Goal: Task Accomplishment & Management: Manage account settings

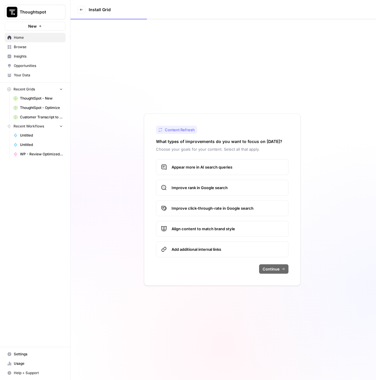
click at [41, 118] on span "Customer Transcript to Case Study" at bounding box center [41, 117] width 43 height 5
click at [26, 48] on span "Browse" at bounding box center [38, 46] width 49 height 5
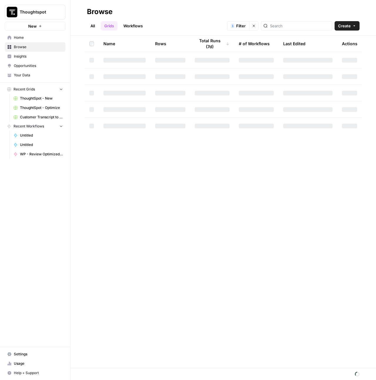
click at [103, 28] on link "Grids" at bounding box center [109, 25] width 17 height 9
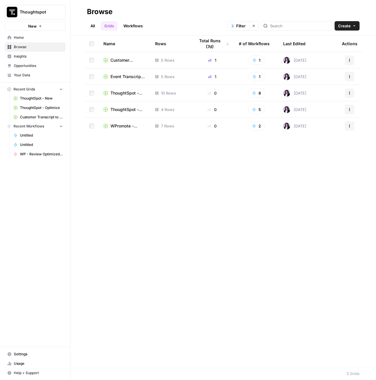
click at [125, 77] on span "Event Transcript to Blog" at bounding box center [127, 77] width 35 height 6
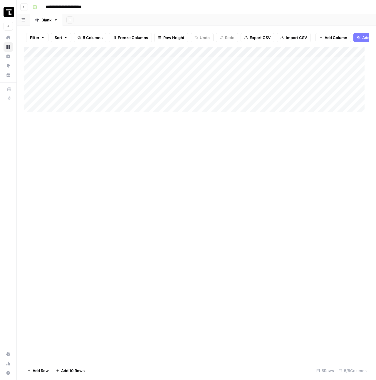
click at [217, 67] on div "Add Column" at bounding box center [196, 81] width 345 height 69
click at [294, 64] on div "Add Column" at bounding box center [196, 81] width 345 height 69
click at [22, 6] on button "Go back" at bounding box center [24, 7] width 8 height 8
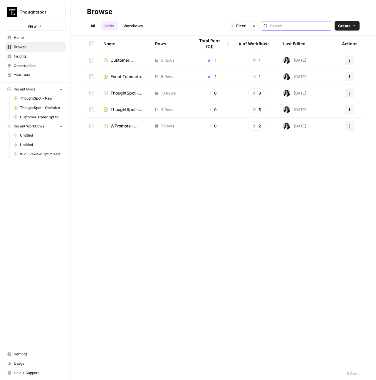
click at [299, 23] on input "search" at bounding box center [300, 26] width 60 height 6
click at [354, 28] on button "Create" at bounding box center [347, 25] width 25 height 9
click at [205, 199] on div "Name Rows Total Runs (7d) # of Workflows Last Edited Actions Customer Transcrip…" at bounding box center [224, 201] width 306 height 331
click at [36, 355] on span "Settings" at bounding box center [38, 354] width 49 height 5
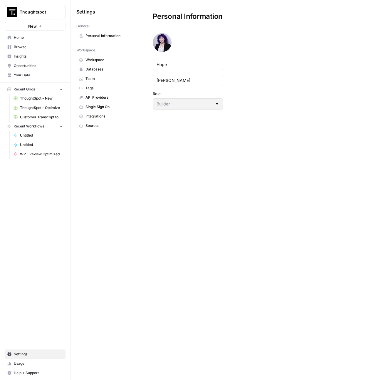
click at [99, 79] on span "Team" at bounding box center [109, 78] width 47 height 5
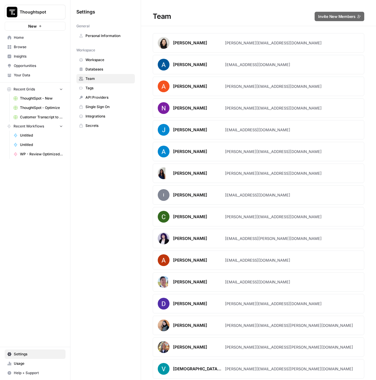
click at [257, 16] on div "Team Invite New Members" at bounding box center [258, 16] width 235 height 9
click at [265, 39] on article "Cindy Ouyang cindy@airops.com" at bounding box center [259, 42] width 212 height 19
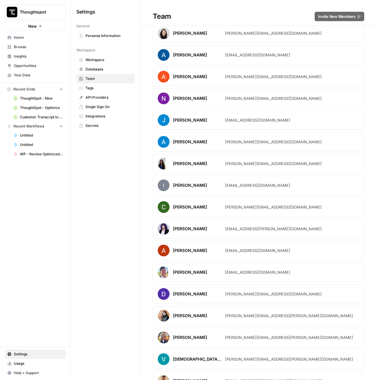
scroll to position [23, 0]
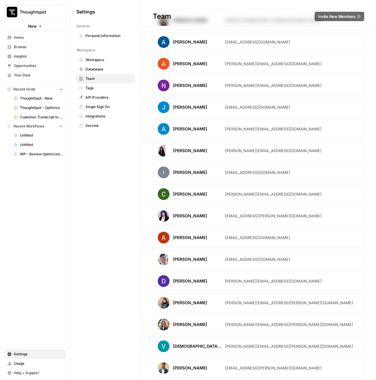
click at [103, 61] on span "Workspace" at bounding box center [109, 59] width 47 height 5
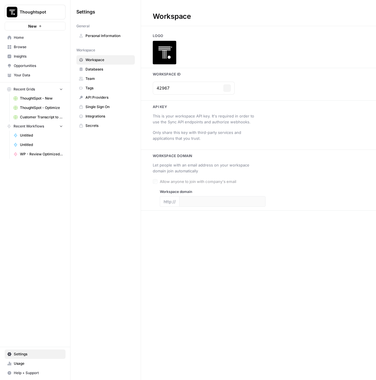
type input "thoughtspot.com"
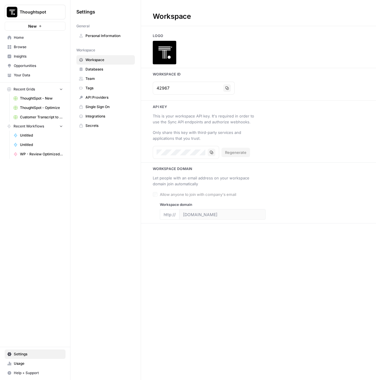
click at [100, 71] on span "Databases" at bounding box center [109, 69] width 47 height 5
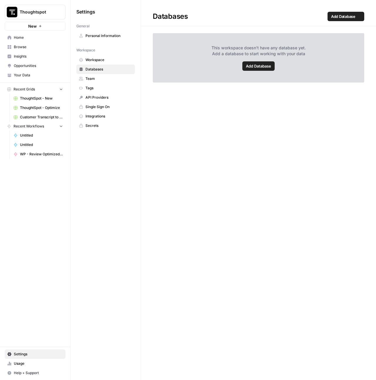
click at [99, 78] on span "Team" at bounding box center [109, 78] width 47 height 5
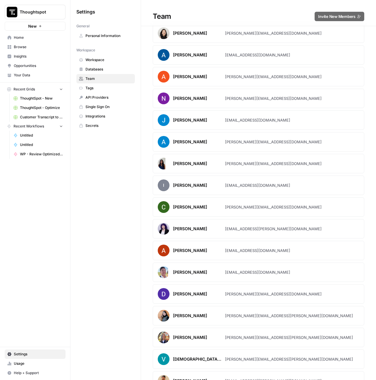
scroll to position [23, 0]
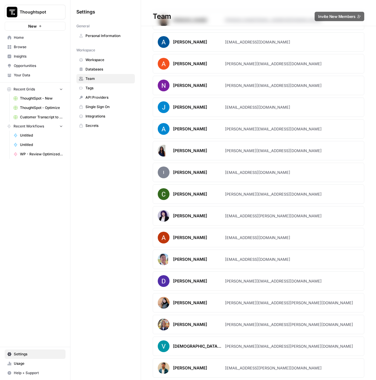
click at [189, 369] on div "Darshan Rupareliya" at bounding box center [190, 368] width 34 height 6
click at [257, 367] on div "darshan.rupareliya@thoughtspot.com" at bounding box center [273, 368] width 97 height 6
click at [248, 221] on article "Hope Siler hope.siler@thoughtspot.com" at bounding box center [259, 215] width 212 height 19
click at [248, 219] on article "Hope Siler hope.siler@thoughtspot.com" at bounding box center [259, 215] width 212 height 19
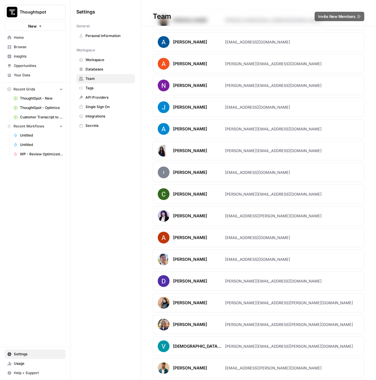
click at [248, 219] on article "Hope Siler hope.siler@thoughtspot.com" at bounding box center [259, 215] width 212 height 19
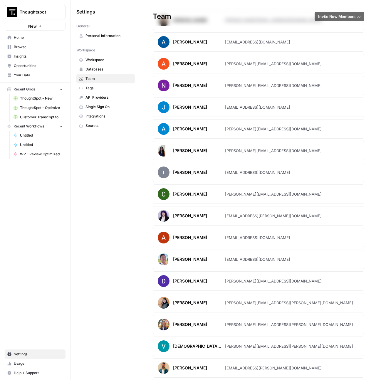
click at [191, 150] on div "Melanie Dell'Olio" at bounding box center [190, 151] width 34 height 6
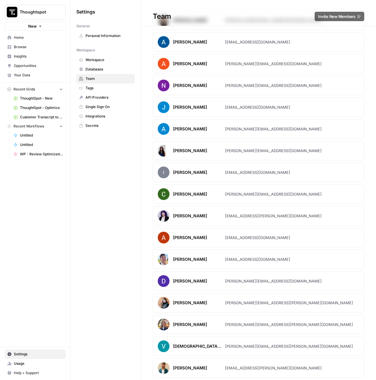
click at [191, 150] on div "Melanie Dell'Olio" at bounding box center [190, 151] width 34 height 6
click at [42, 99] on span "ThoughtSpot - New" at bounding box center [41, 98] width 43 height 5
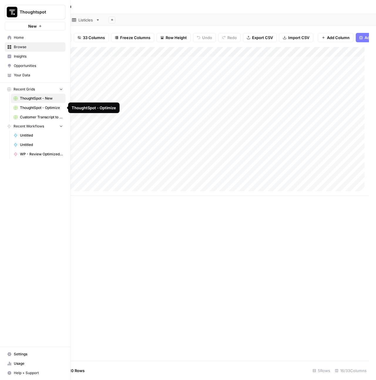
click at [42, 110] on span "ThoughtSpot - Optimize" at bounding box center [41, 107] width 43 height 5
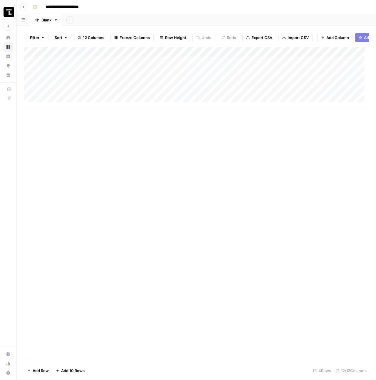
scroll to position [0, 1]
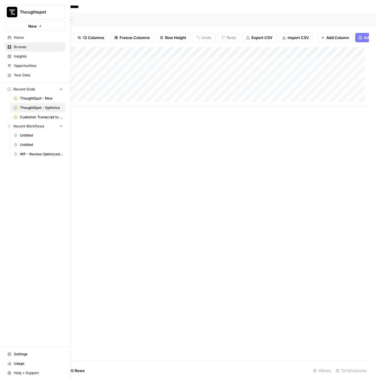
click at [9, 35] on link "Home" at bounding box center [35, 37] width 61 height 9
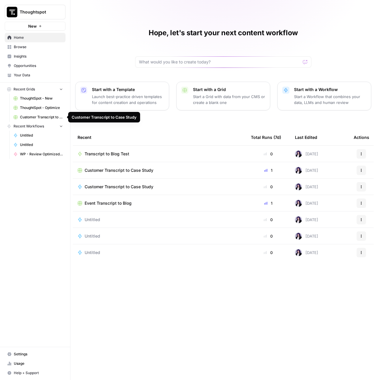
click at [23, 50] on link "Browse" at bounding box center [35, 46] width 61 height 9
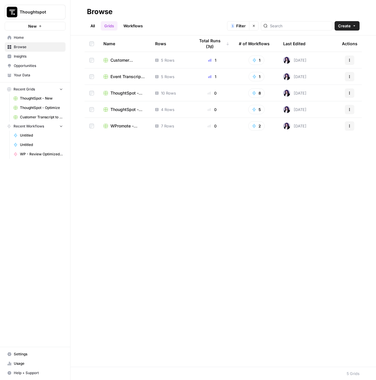
click at [19, 351] on link "Settings" at bounding box center [35, 354] width 61 height 9
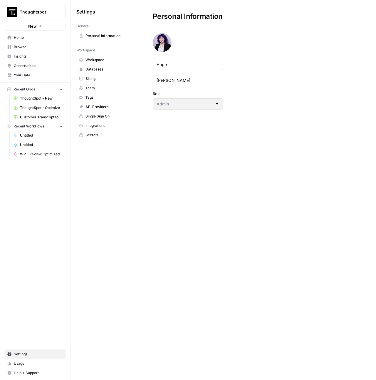
click at [103, 61] on span "Workspace" at bounding box center [109, 59] width 47 height 5
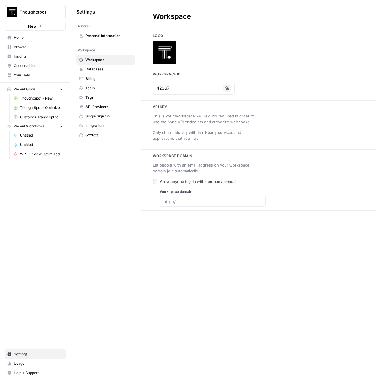
type input "thoughtspot.com"
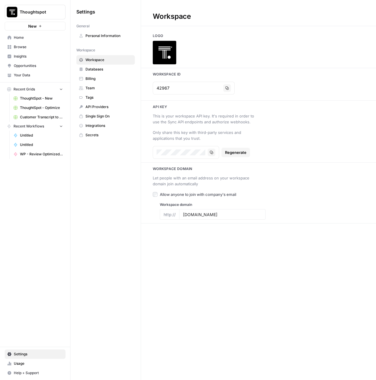
click at [97, 88] on span "Team" at bounding box center [109, 88] width 47 height 5
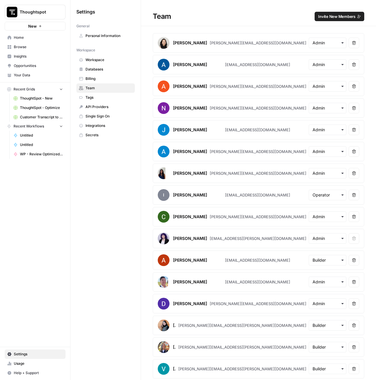
click at [342, 14] on span "Invite New Members" at bounding box center [336, 17] width 37 height 6
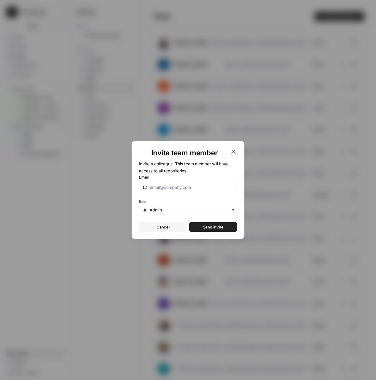
click at [188, 192] on div at bounding box center [188, 187] width 98 height 11
paste input "christina.prudent@thoughtspot.com"
type input "christina.prudent@thoughtspot.com"
click at [213, 212] on input "text" at bounding box center [192, 210] width 84 height 6
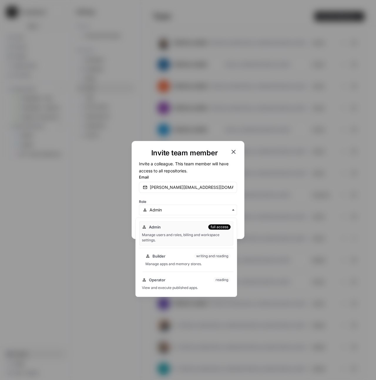
click at [198, 260] on div "Builder writing and reading Manage apps and memory stores." at bounding box center [188, 260] width 91 height 19
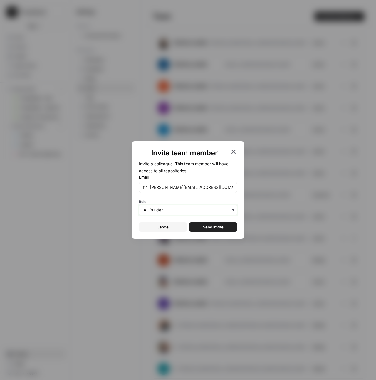
click at [188, 208] on input "text" at bounding box center [192, 210] width 84 height 6
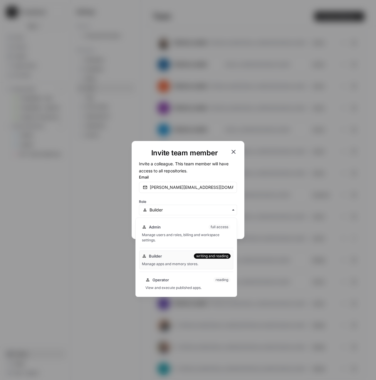
click at [180, 287] on div "View and execute published apps." at bounding box center [187, 287] width 85 height 5
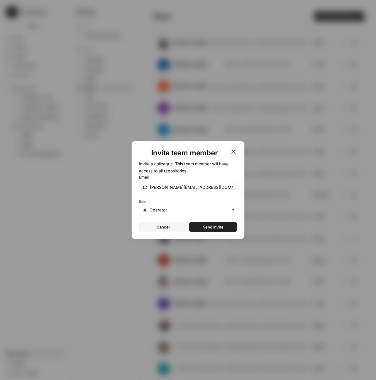
click at [226, 227] on button "Send invite" at bounding box center [213, 226] width 48 height 9
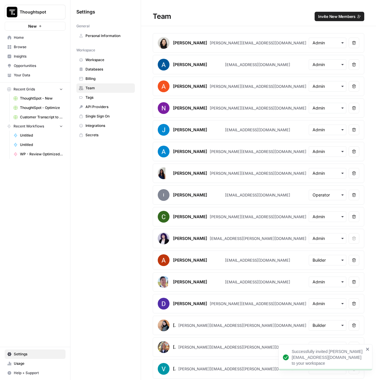
click at [32, 50] on link "Browse" at bounding box center [35, 46] width 61 height 9
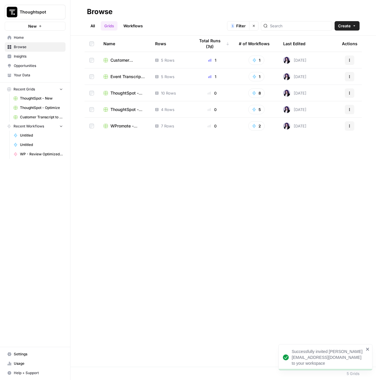
click at [122, 76] on span "Event Transcript to Blog" at bounding box center [127, 77] width 35 height 6
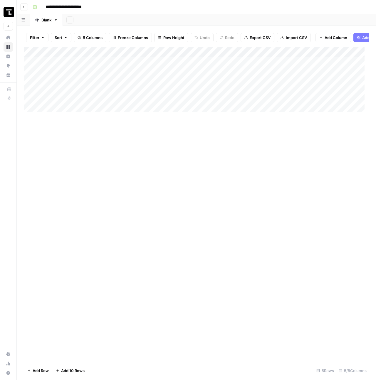
click at [89, 67] on div "Add Column" at bounding box center [196, 81] width 345 height 69
click at [243, 71] on div "Add Column" at bounding box center [196, 81] width 345 height 69
click at [104, 75] on div "Add Column" at bounding box center [196, 81] width 345 height 69
click at [78, 66] on div "Add Column" at bounding box center [196, 81] width 345 height 69
click at [78, 76] on div "Add Column" at bounding box center [196, 81] width 345 height 69
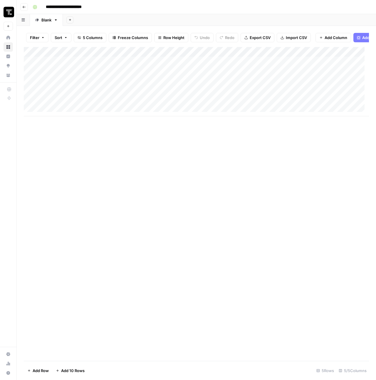
click at [78, 76] on div "Add Column" at bounding box center [196, 81] width 345 height 69
click at [105, 164] on div "Add Column" at bounding box center [196, 204] width 345 height 314
click at [26, 7] on button "Go back" at bounding box center [24, 7] width 8 height 8
